Goal: Transaction & Acquisition: Purchase product/service

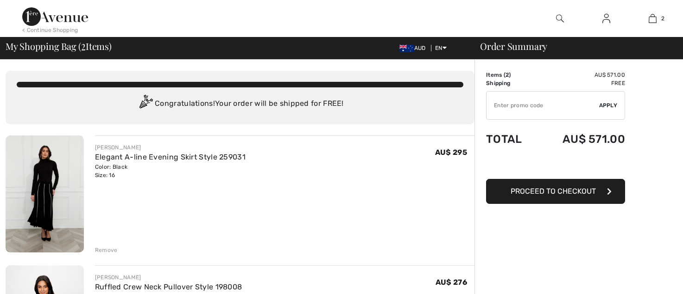
click at [568, 188] on span "Proceed to Checkout" at bounding box center [552, 191] width 85 height 9
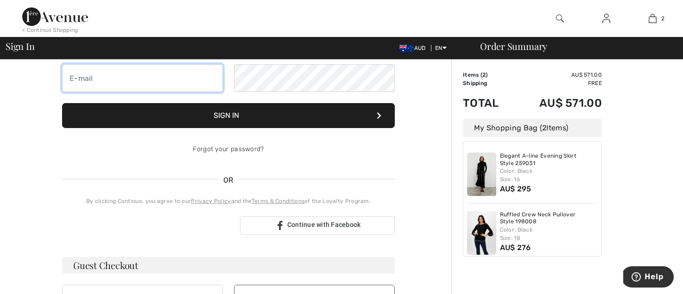
type input "pammoss.moss@gmail.com"
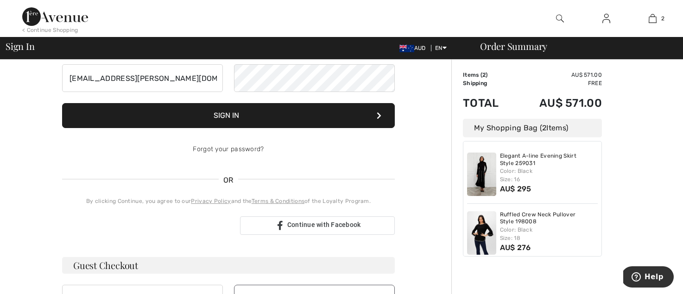
click at [236, 117] on button "Sign In" at bounding box center [228, 115] width 332 height 25
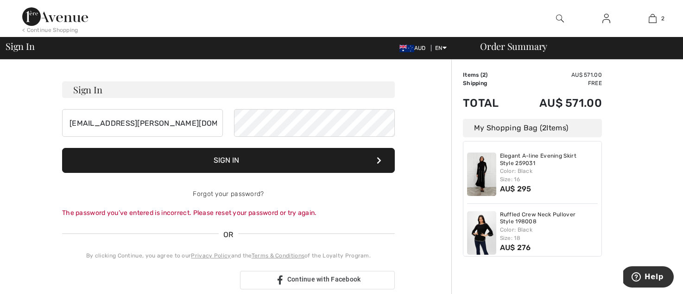
scroll to position [60, 0]
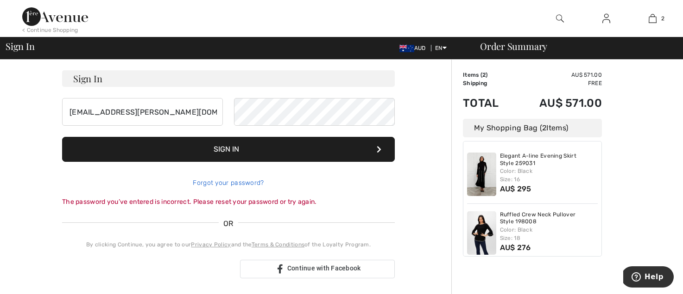
click at [227, 183] on link "Forgot your password?" at bounding box center [228, 183] width 71 height 8
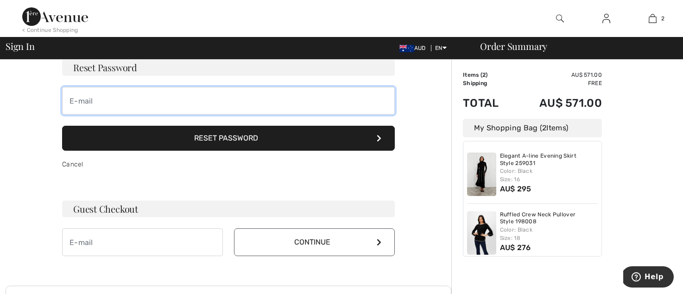
click at [174, 100] on input "email" at bounding box center [228, 101] width 332 height 28
type input "pammoss.moss@gmail.com"
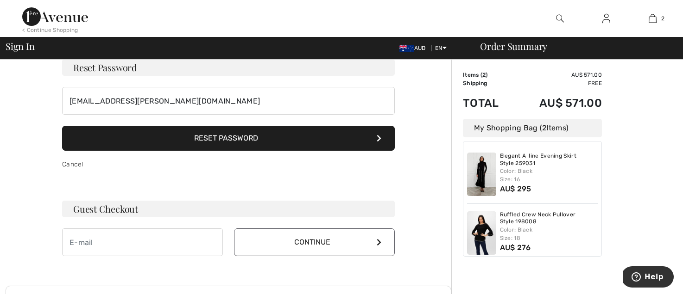
click at [221, 138] on button "Reset Password" at bounding box center [228, 138] width 332 height 25
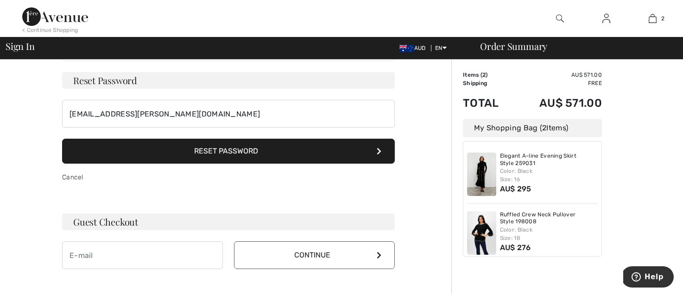
scroll to position [46, 0]
